Goal: Task Accomplishment & Management: Use online tool/utility

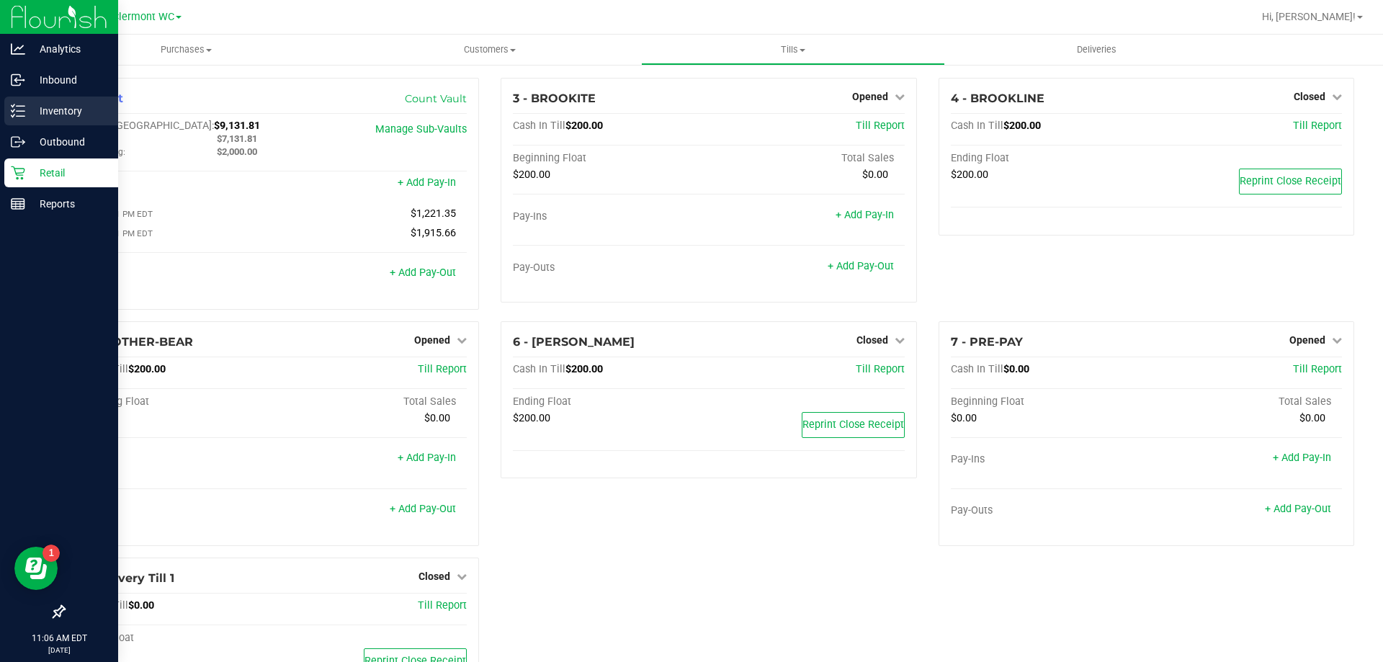
click at [57, 118] on p "Inventory" at bounding box center [68, 110] width 86 height 17
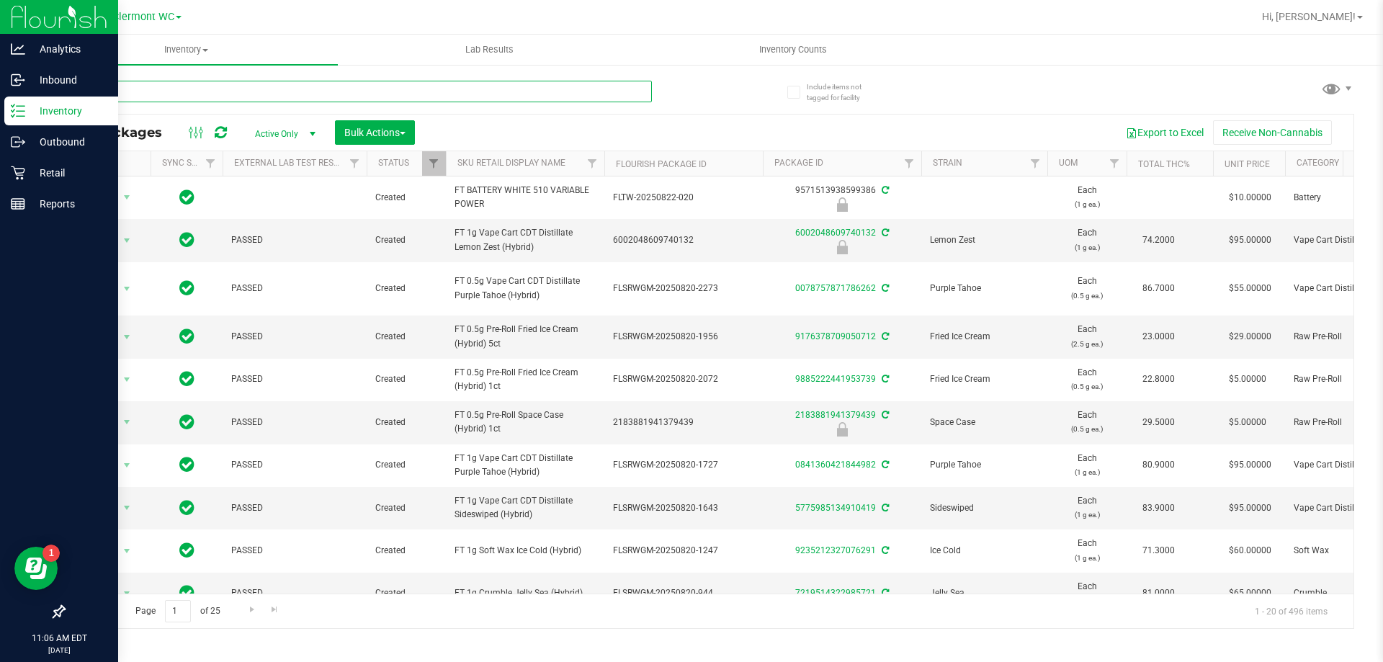
click at [266, 96] on input "text" at bounding box center [357, 92] width 588 height 22
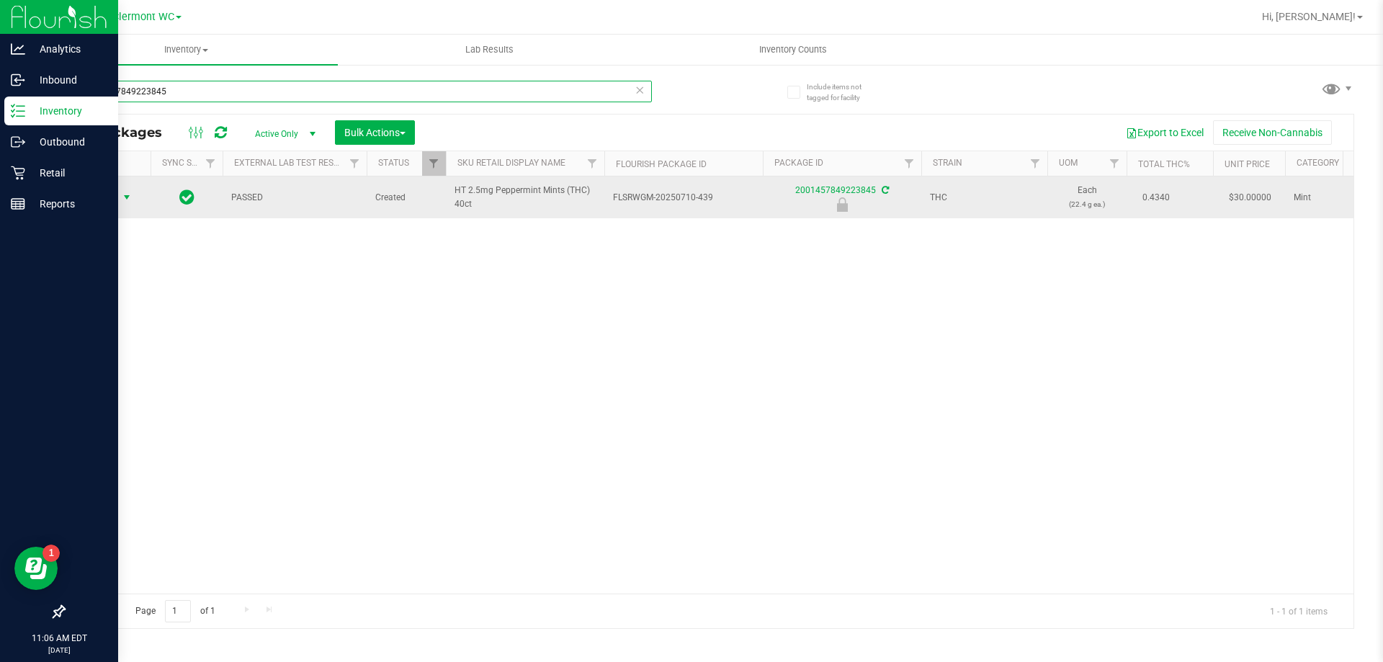
type input "2001457849223845"
click at [108, 196] on span "Action" at bounding box center [97, 197] width 39 height 20
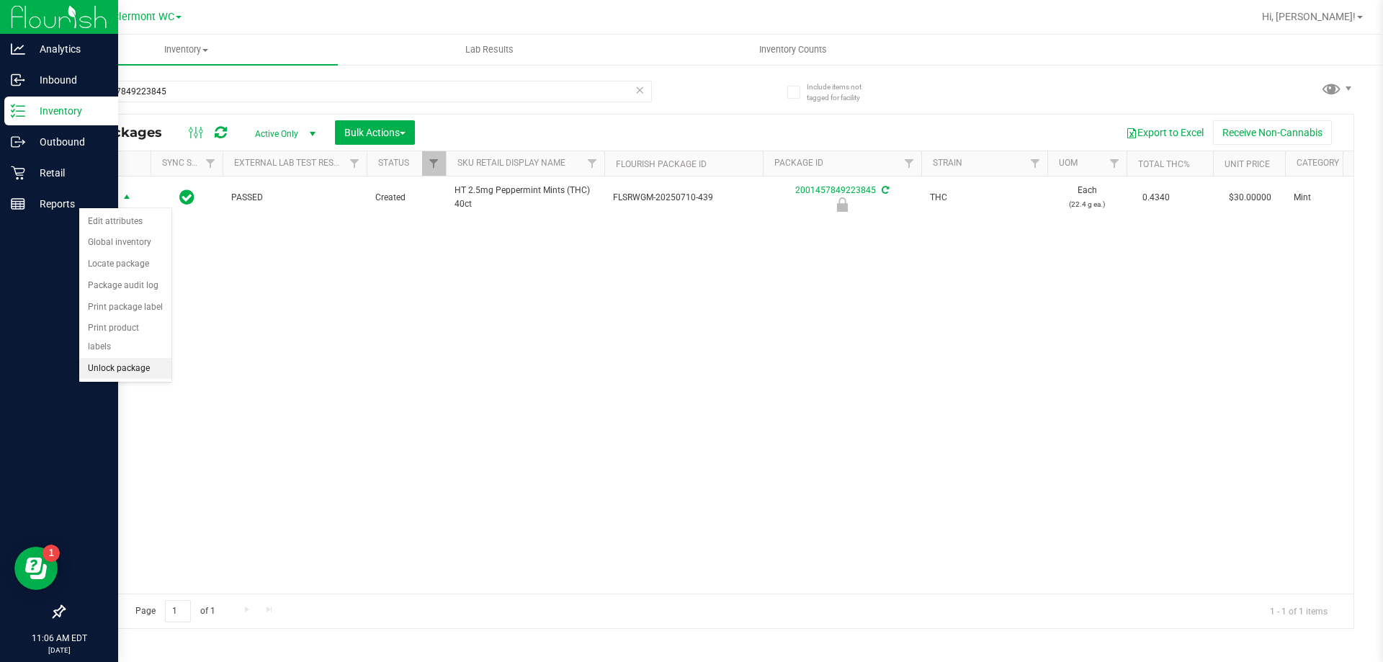
click at [130, 358] on li "Unlock package" at bounding box center [125, 369] width 92 height 22
